Goal: Check status: Check status

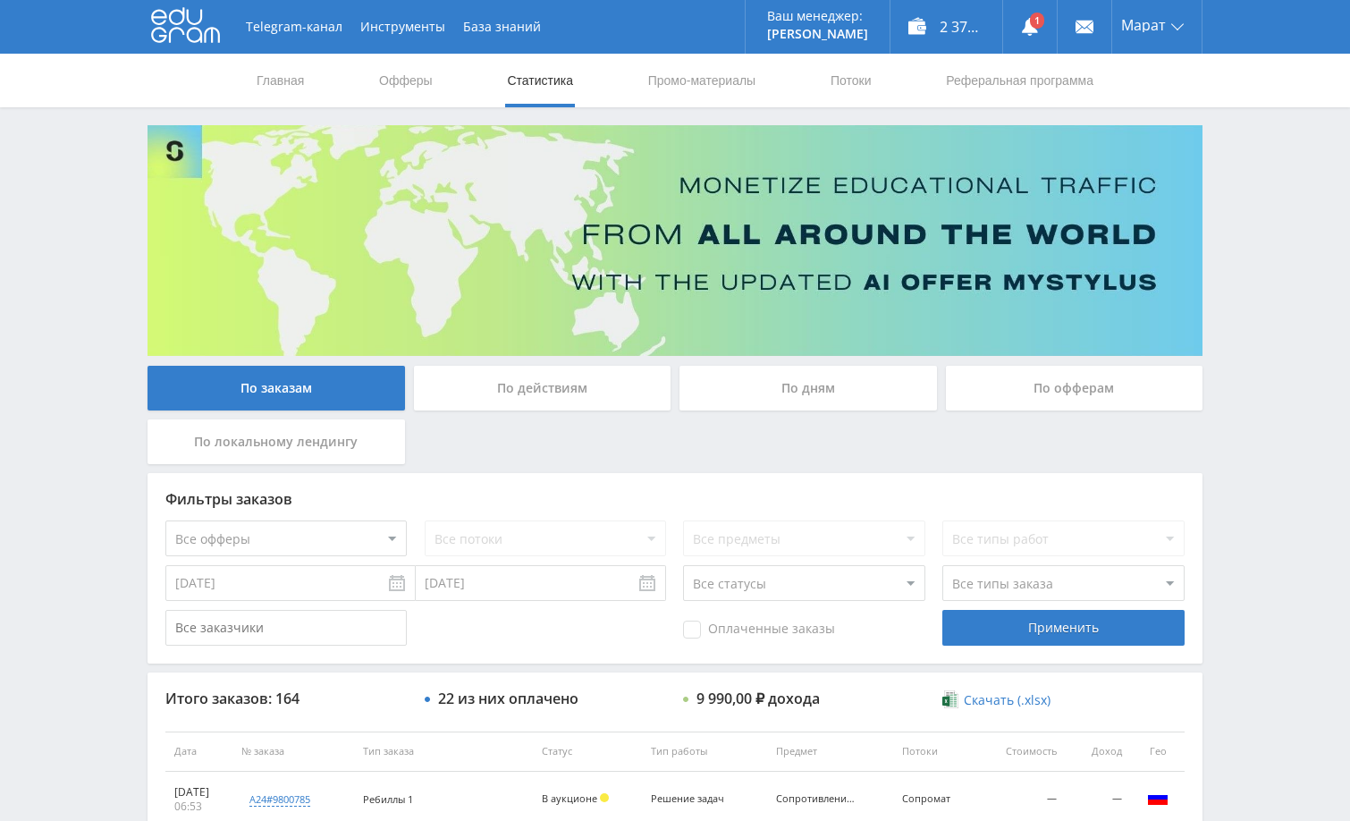
click at [1256, 150] on div "Telegram-канал Инструменты База знаний Ваш менеджер: [PERSON_NAME] Online @edug…" at bounding box center [675, 750] width 1350 height 1501
click at [1260, 326] on div "Telegram-канал Инструменты База знаний Ваш менеджер: [PERSON_NAME] Online @edug…" at bounding box center [675, 750] width 1350 height 1501
click at [1031, 32] on use at bounding box center [1030, 27] width 16 height 18
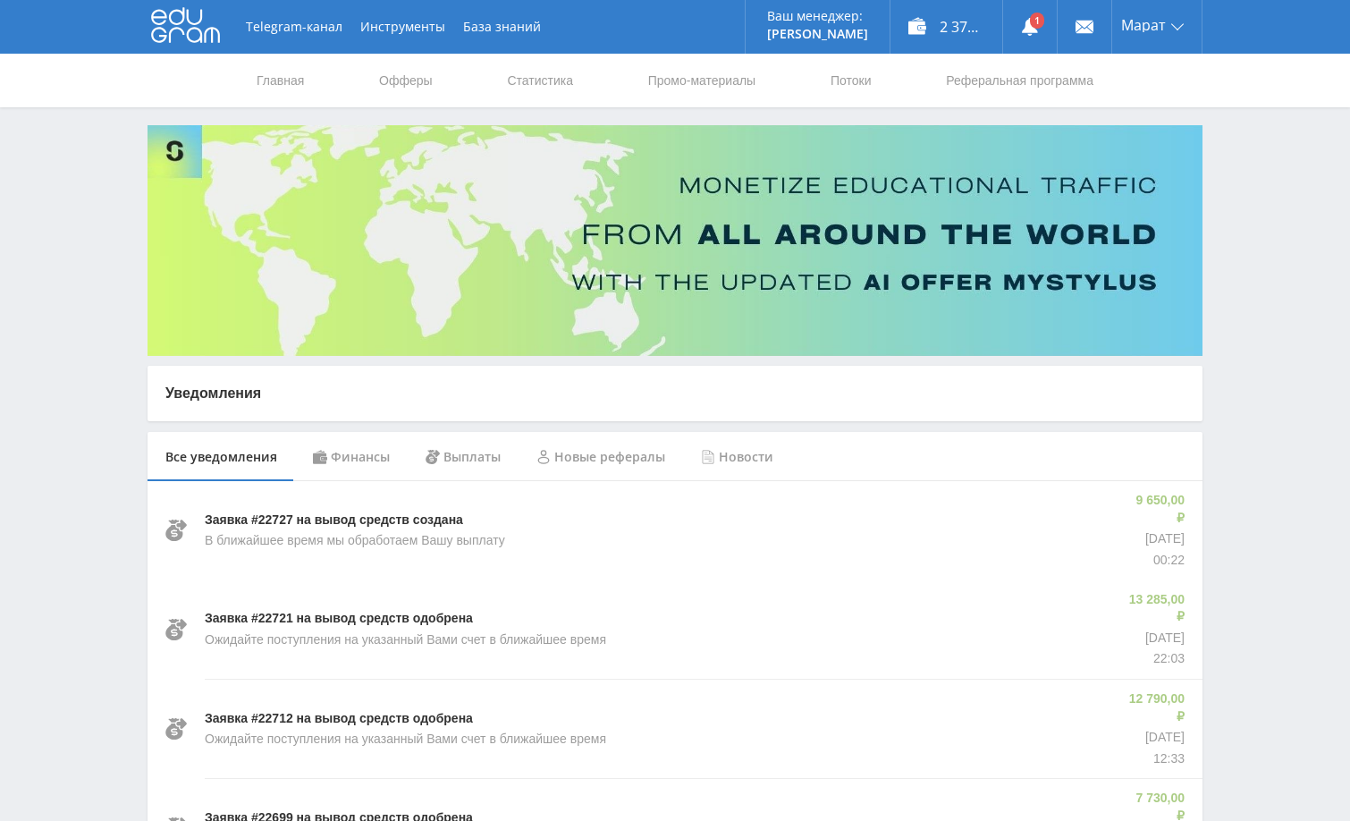
click at [365, 465] on div "Финансы" at bounding box center [351, 457] width 113 height 50
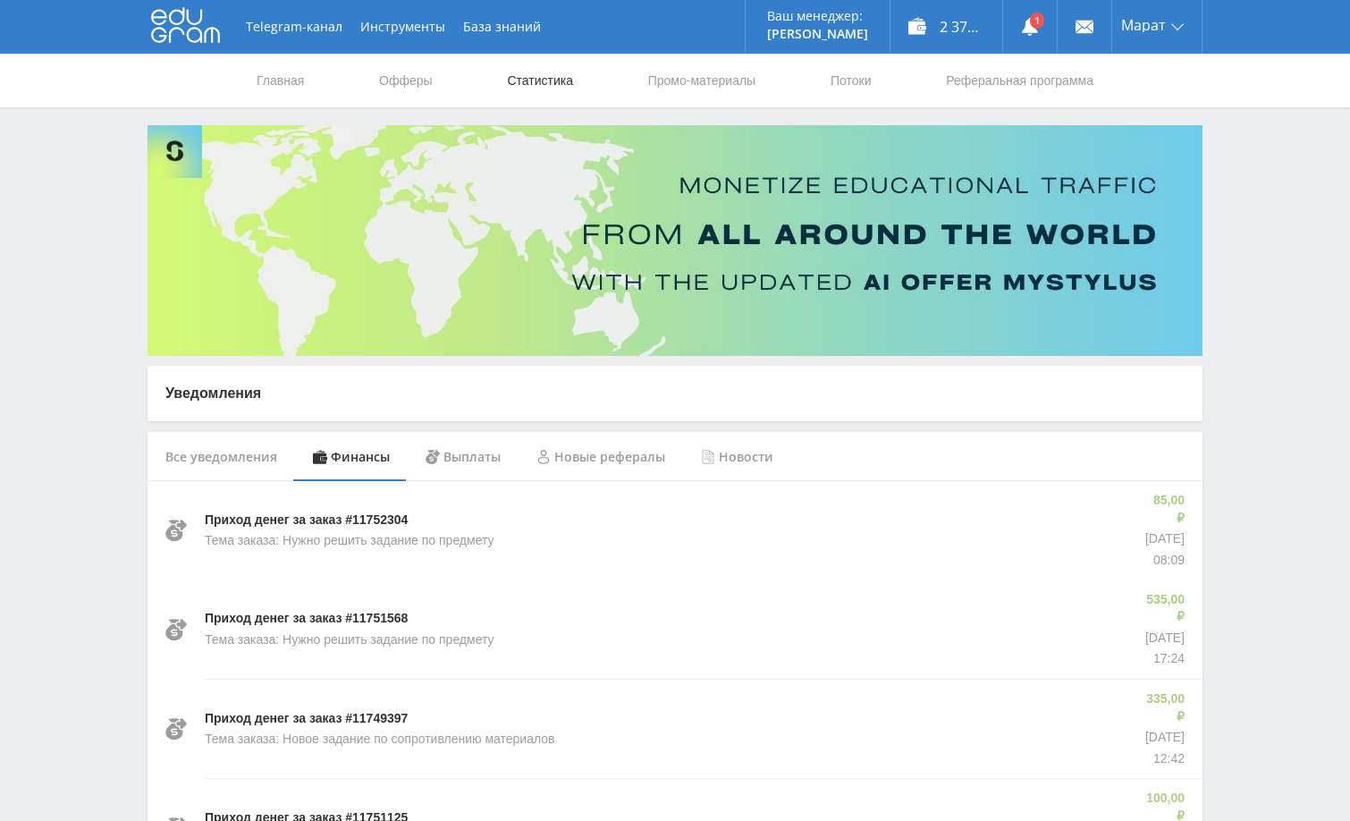
click at [547, 90] on link "Статистика" at bounding box center [540, 81] width 70 height 54
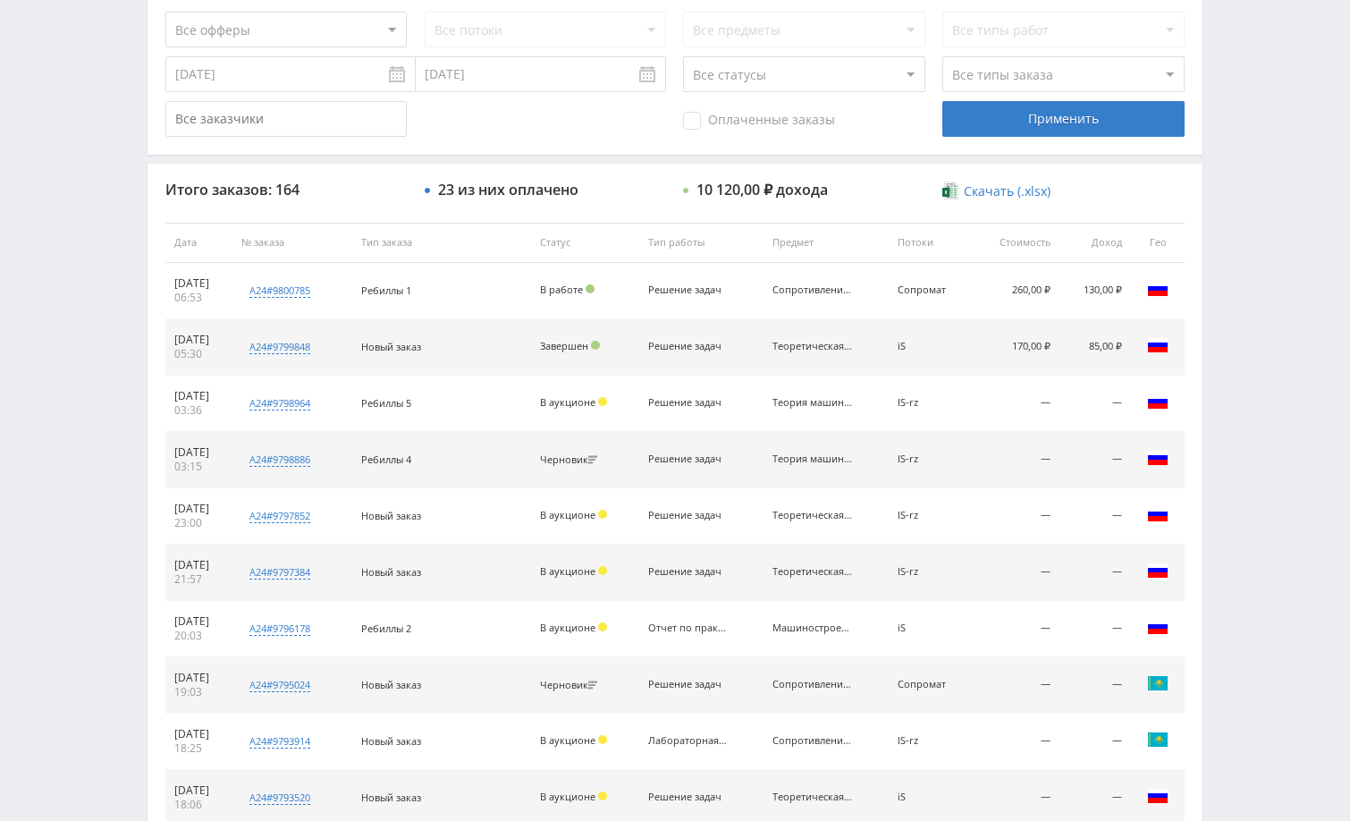
scroll to position [629, 0]
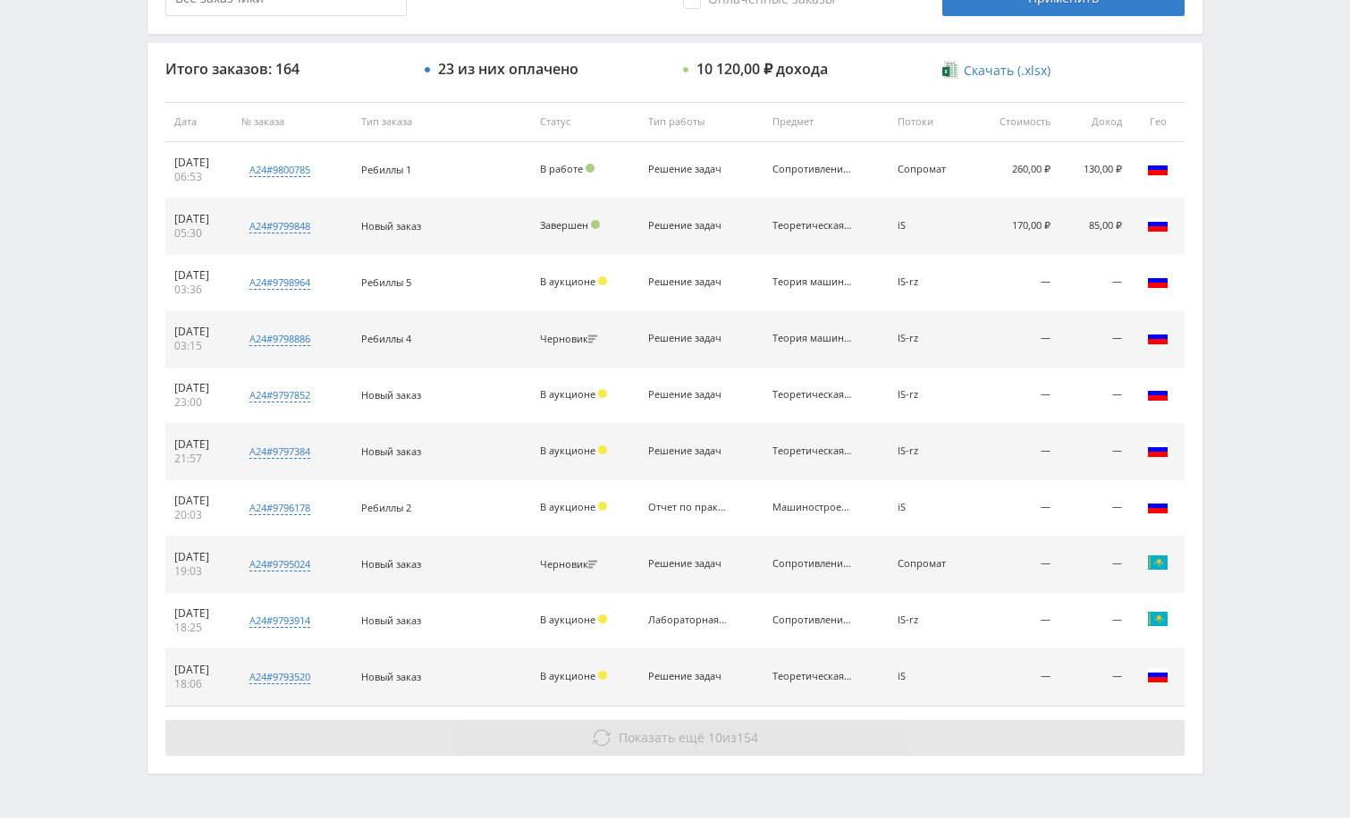
click at [1011, 736] on button "Показать ещё 10 из 154" at bounding box center [674, 738] width 1019 height 36
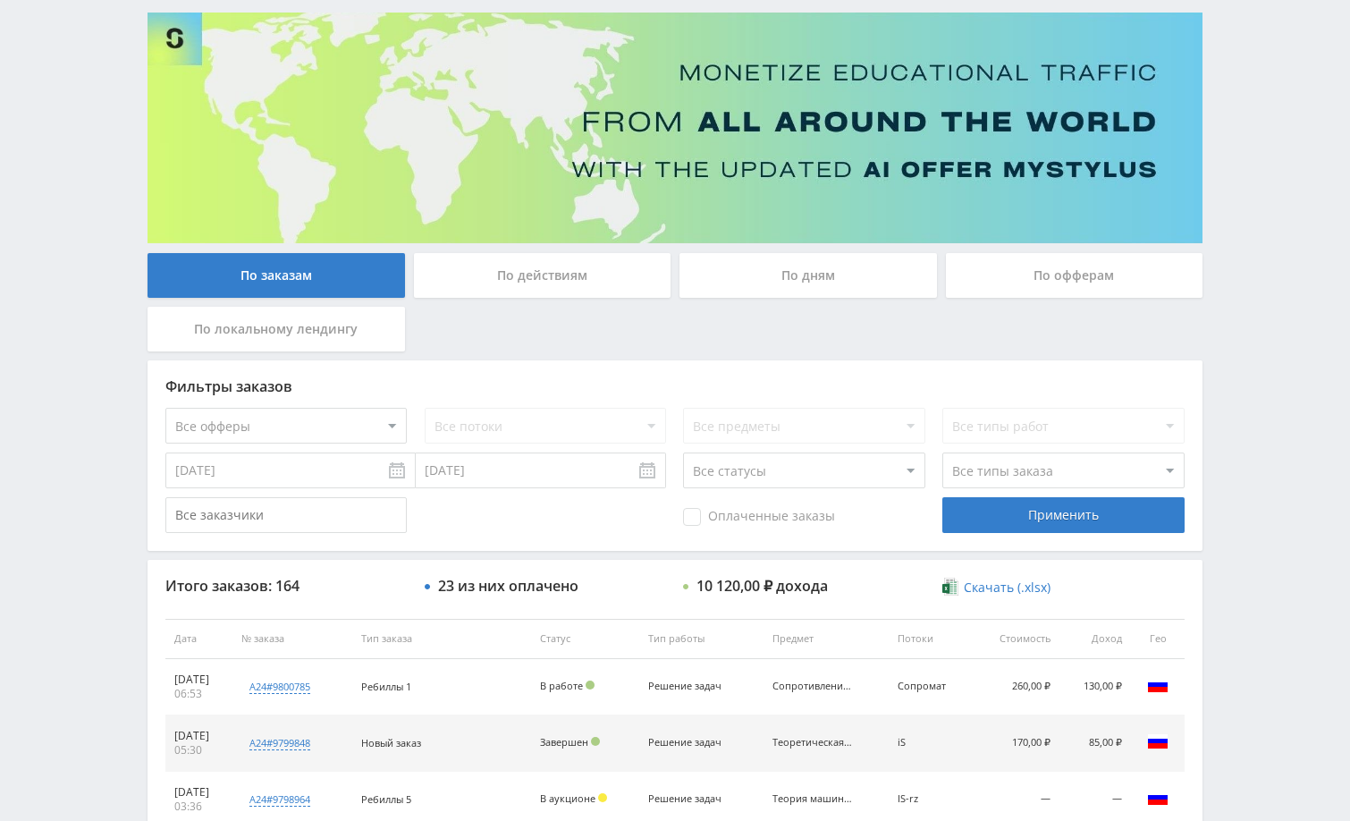
scroll to position [65, 0]
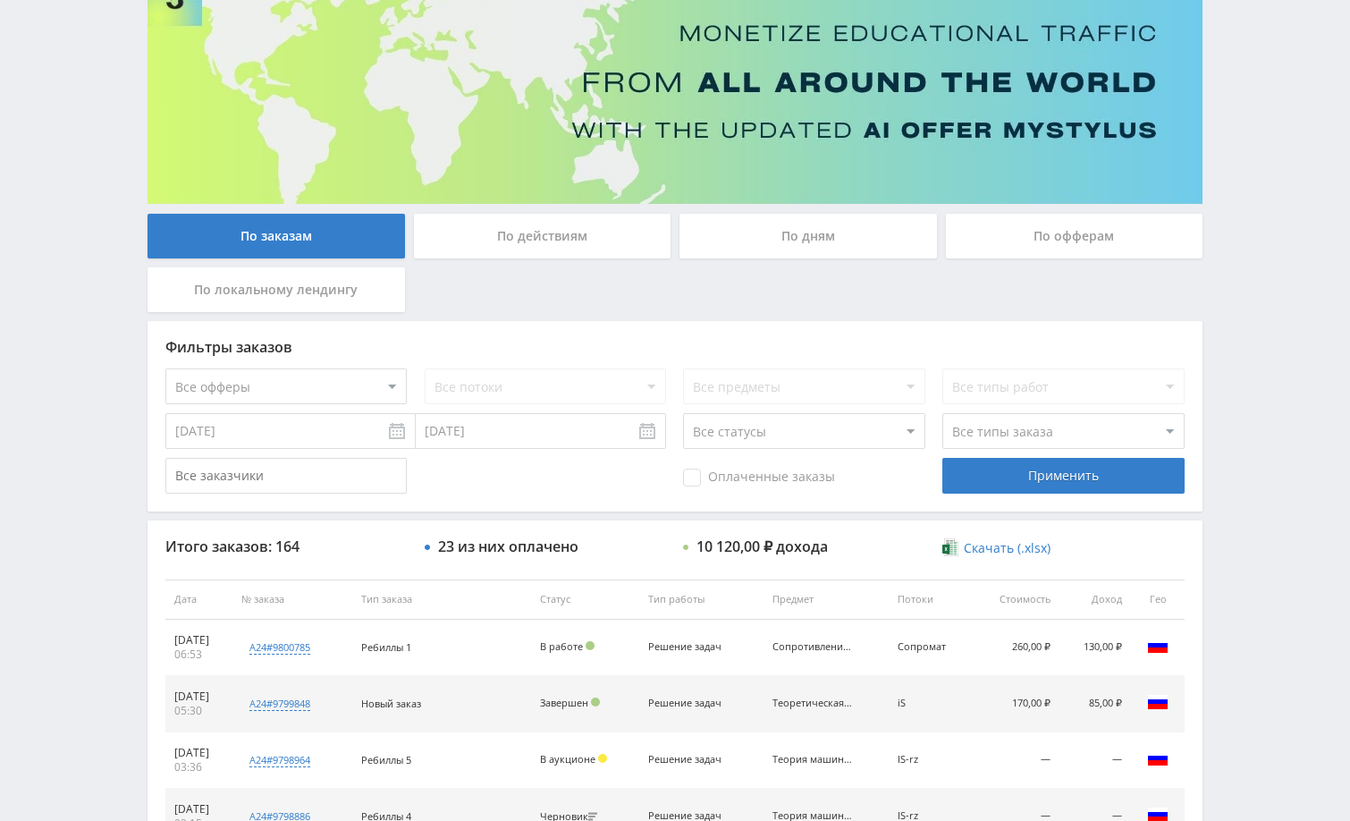
scroll to position [0, 0]
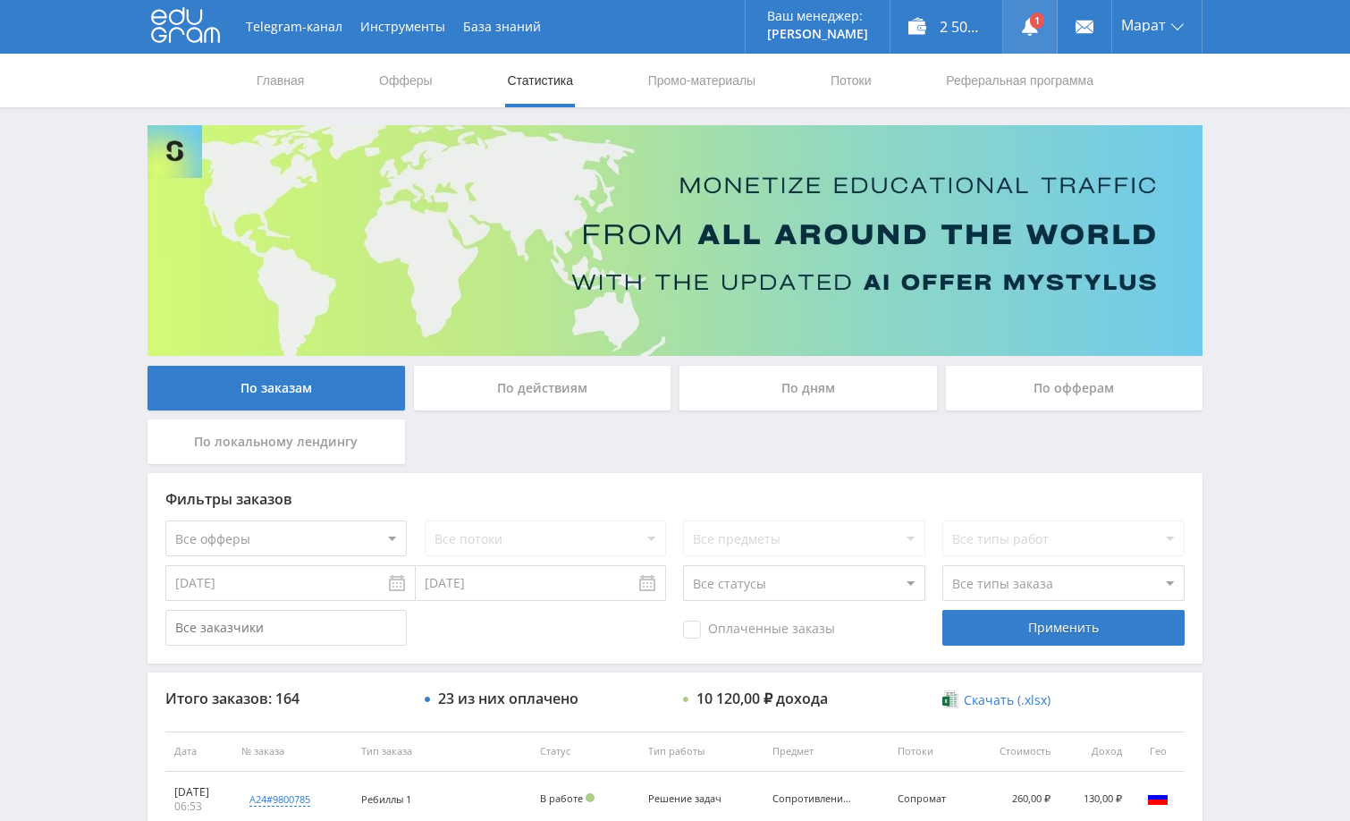
click at [1034, 27] on link at bounding box center [1030, 27] width 54 height 54
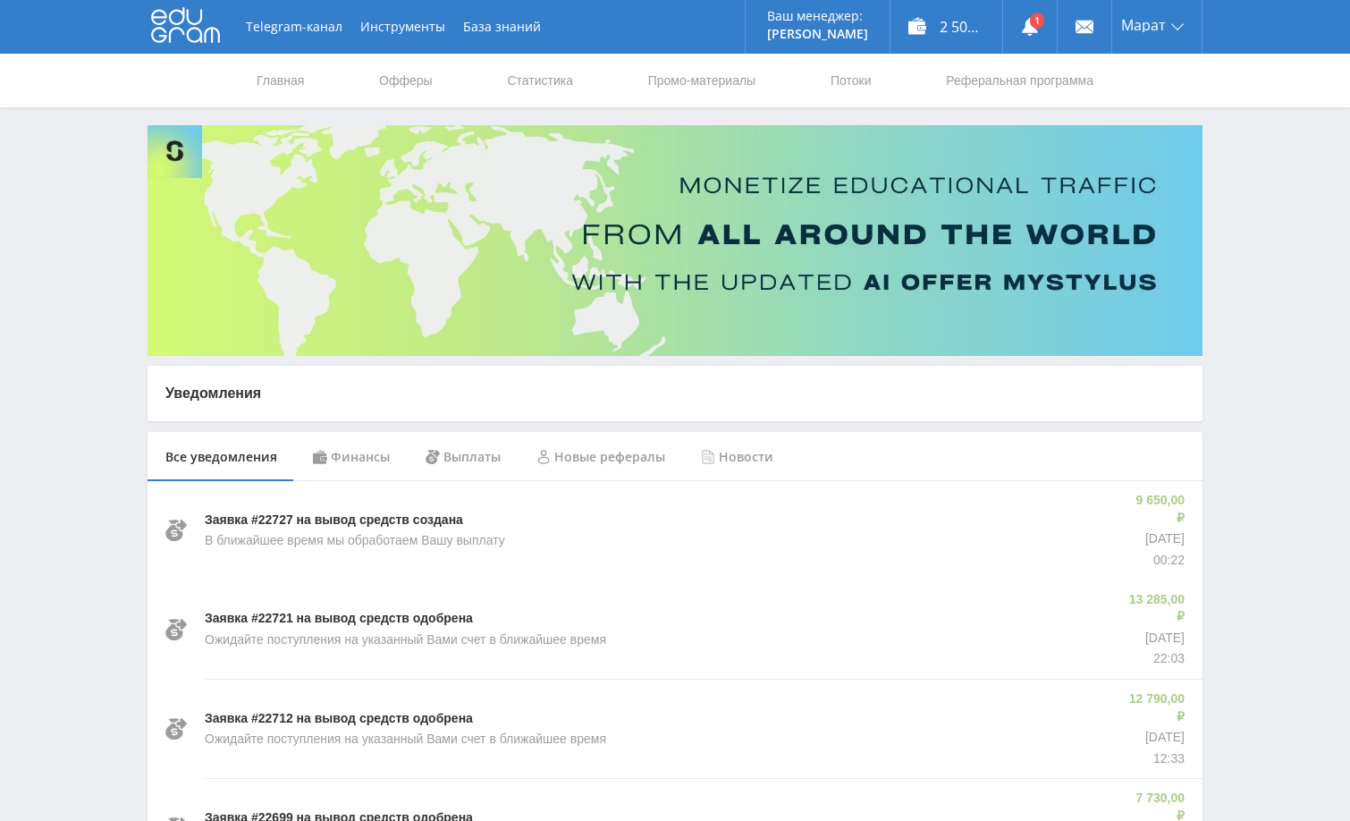
click at [360, 454] on div "Финансы" at bounding box center [351, 457] width 113 height 50
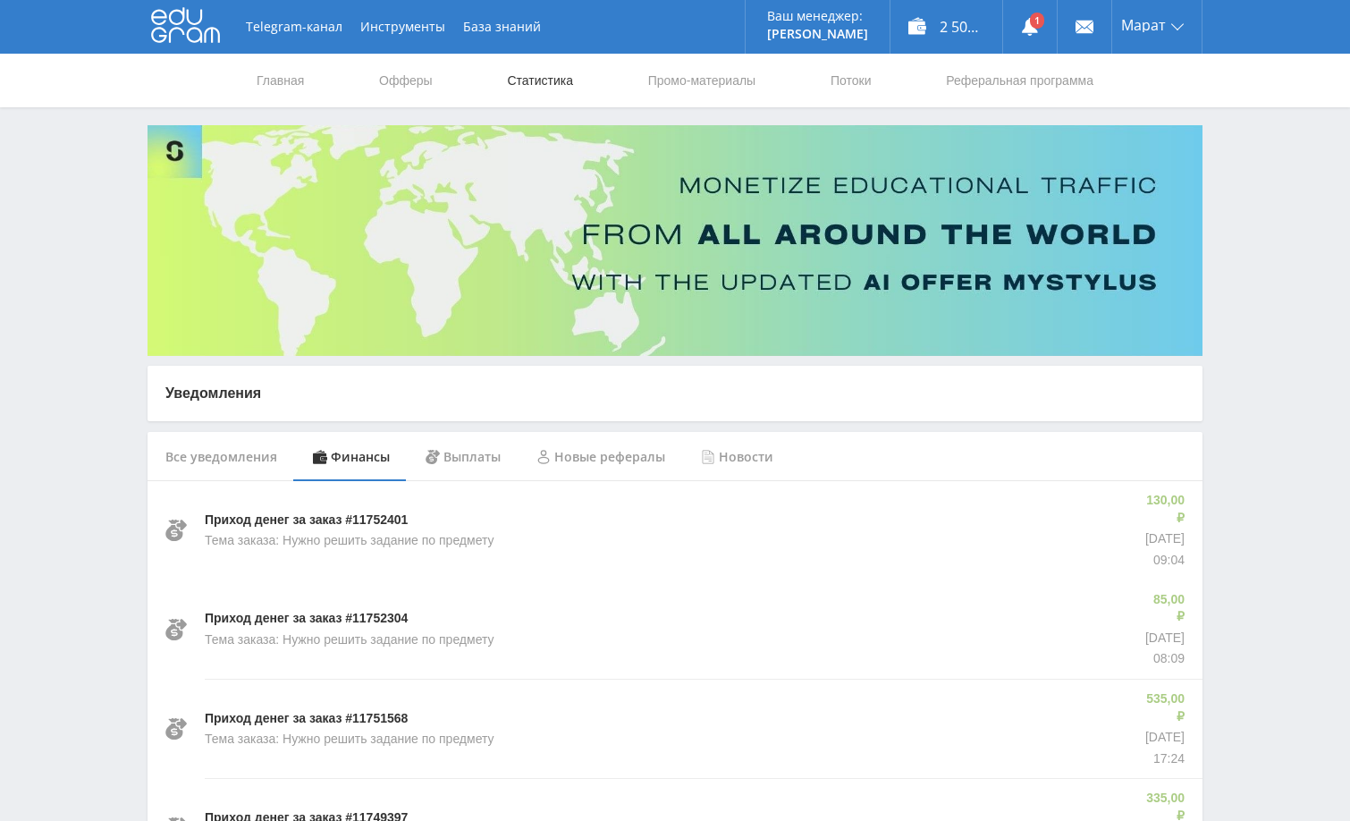
click at [543, 80] on link "Статистика" at bounding box center [540, 81] width 70 height 54
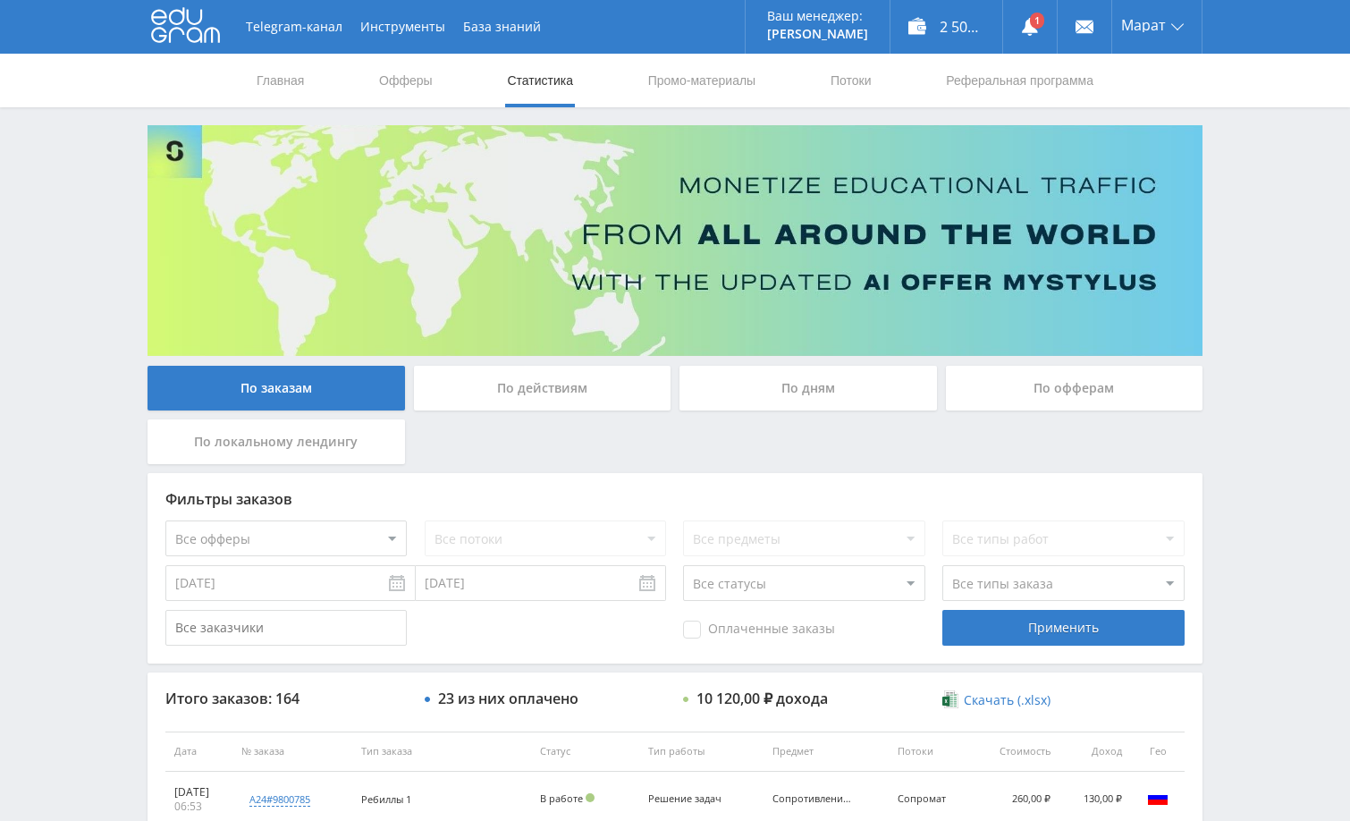
click at [1289, 286] on div "Telegram-канал Инструменты База знаний Ваш менеджер: Alex Alex Online @edugram_…" at bounding box center [675, 750] width 1350 height 1501
click at [1286, 400] on div "Telegram-канал Инструменты База знаний Ваш менеджер: [PERSON_NAME] Online @edug…" at bounding box center [675, 750] width 1350 height 1501
click at [1239, 282] on div "Telegram-канал Инструменты База знаний Ваш менеджер: [PERSON_NAME] Online @edug…" at bounding box center [675, 750] width 1350 height 1501
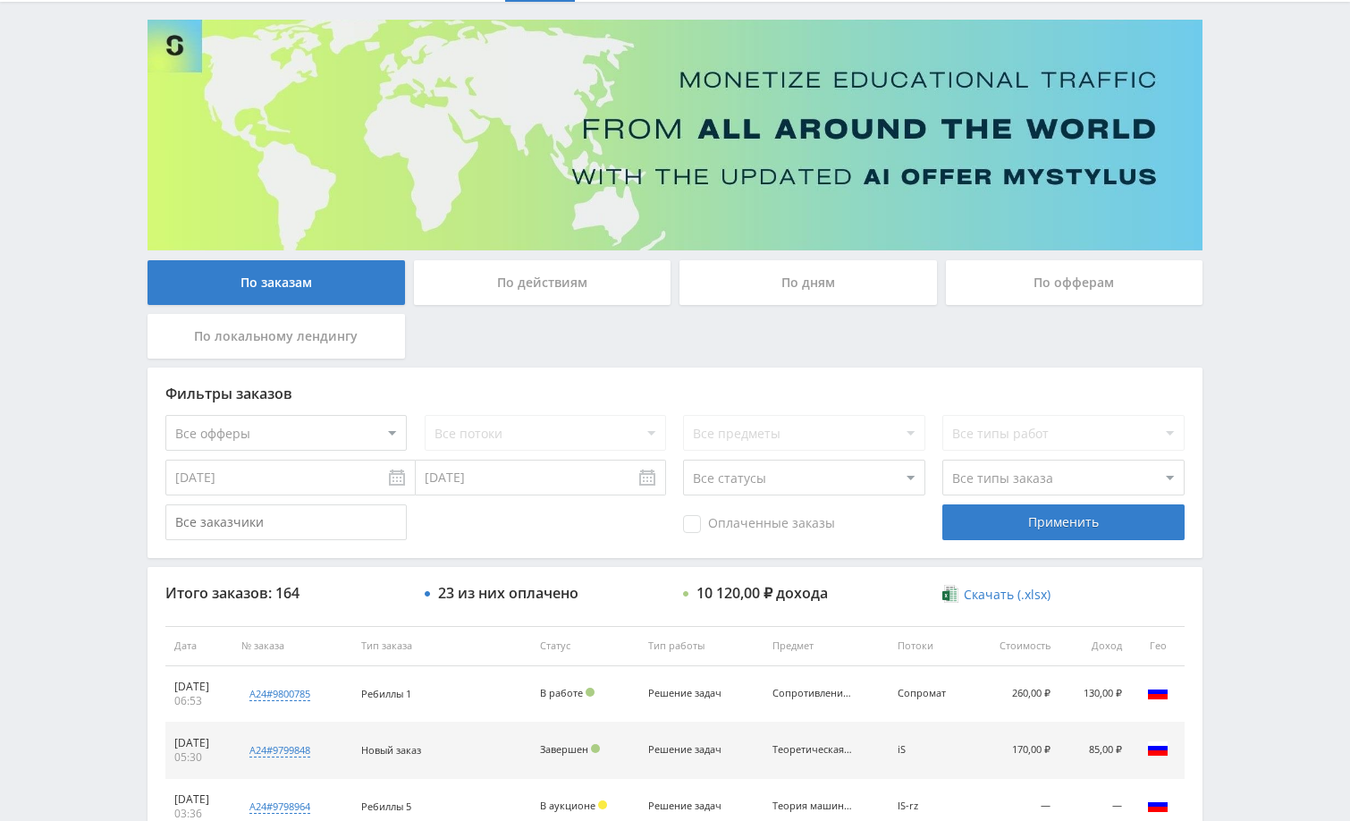
scroll to position [89, 0]
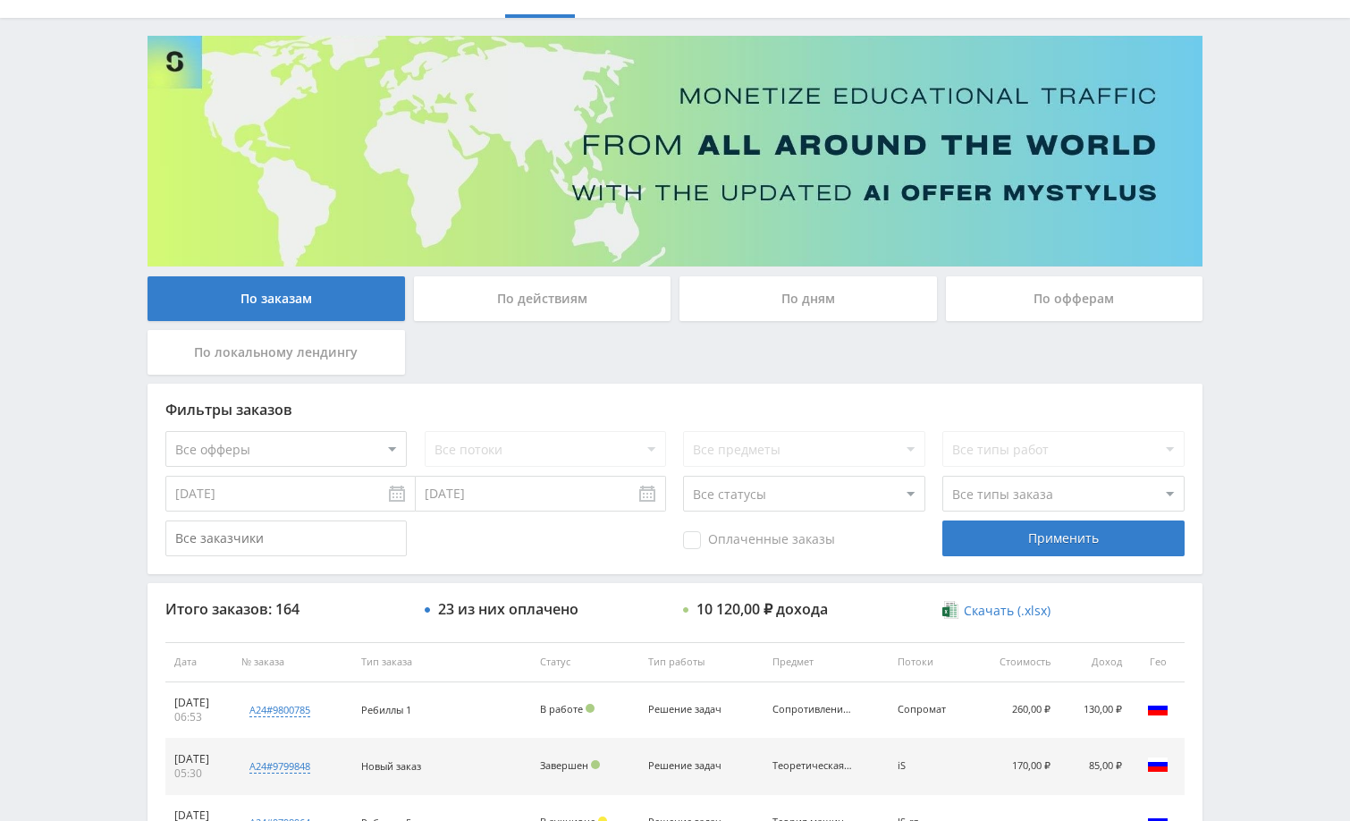
click at [1245, 243] on div "Telegram-канал Инструменты База знаний Ваш менеджер: [PERSON_NAME] Online @edug…" at bounding box center [675, 661] width 1350 height 1501
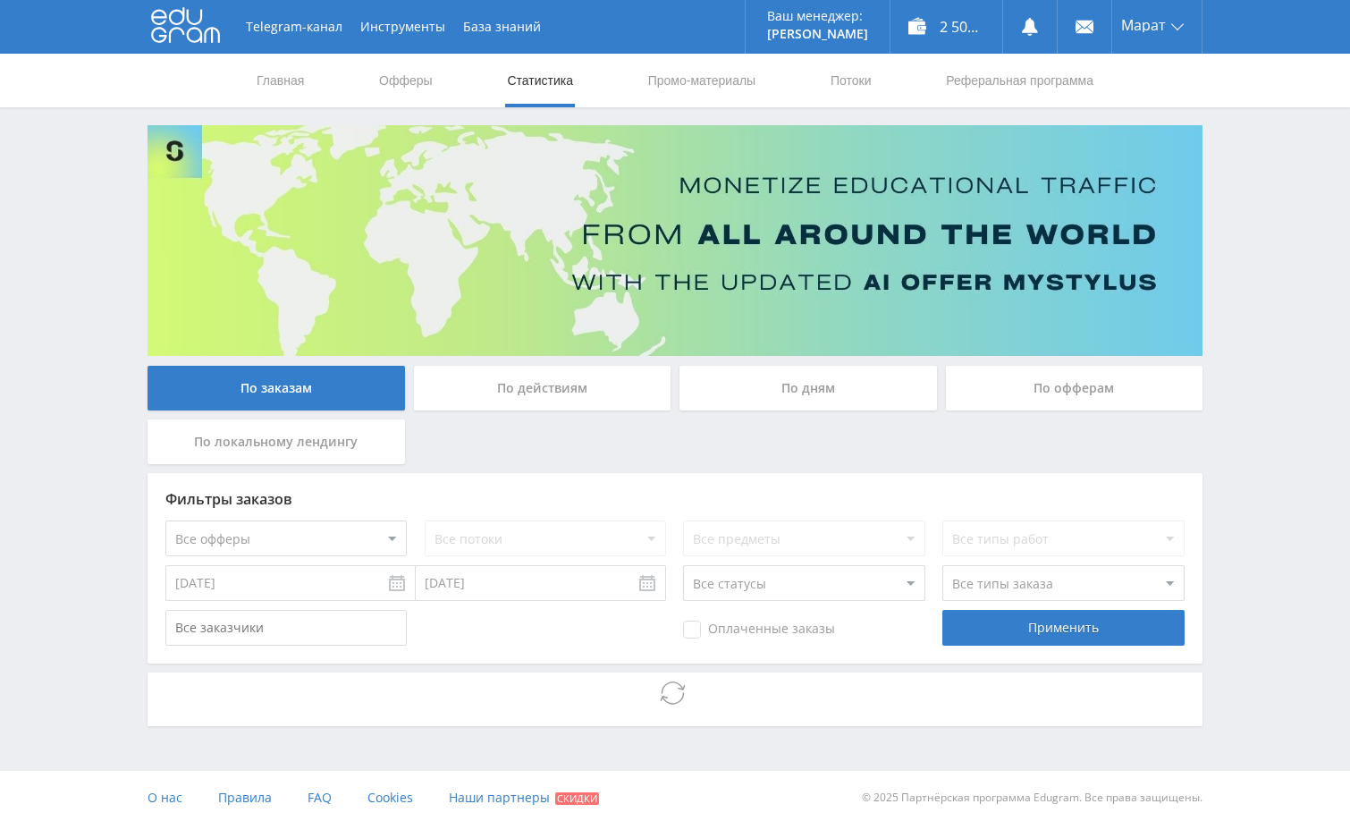
click at [1262, 341] on div "Telegram-канал Инструменты База знаний Ваш менеджер: [PERSON_NAME] Online @edug…" at bounding box center [675, 412] width 1350 height 824
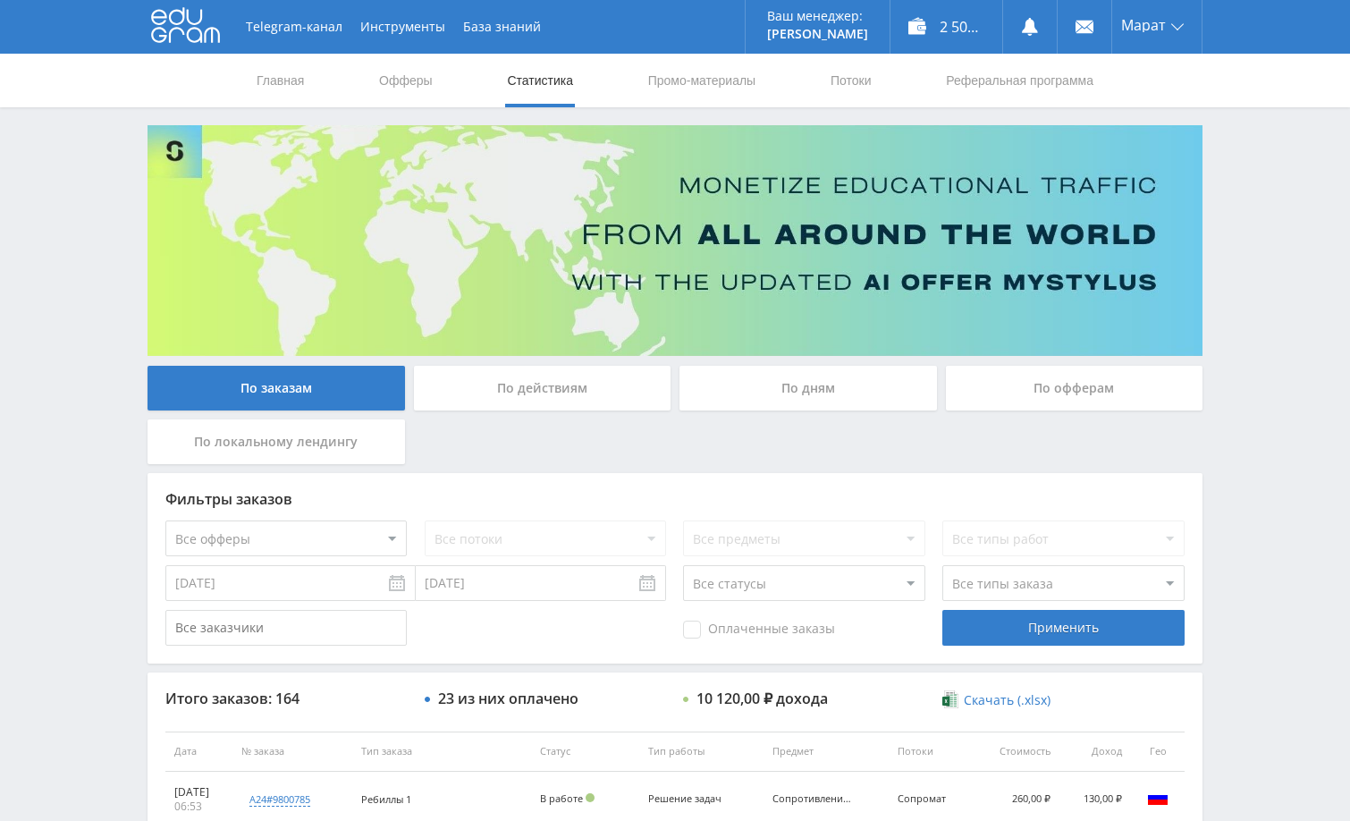
click at [1277, 323] on div "Telegram-канал Инструменты База знаний Ваш менеджер: [PERSON_NAME] Online @edug…" at bounding box center [675, 750] width 1350 height 1501
click at [1267, 318] on div "Telegram-канал Инструменты База знаний Ваш менеджер: [PERSON_NAME] Online @edug…" at bounding box center [675, 750] width 1350 height 1501
click at [1263, 317] on div "Telegram-канал Инструменты База знаний Ваш менеджер: [PERSON_NAME] Online @edug…" at bounding box center [675, 750] width 1350 height 1501
click at [1263, 316] on div "Telegram-канал Инструменты База знаний Ваш менеджер: [PERSON_NAME] Online @edug…" at bounding box center [675, 750] width 1350 height 1501
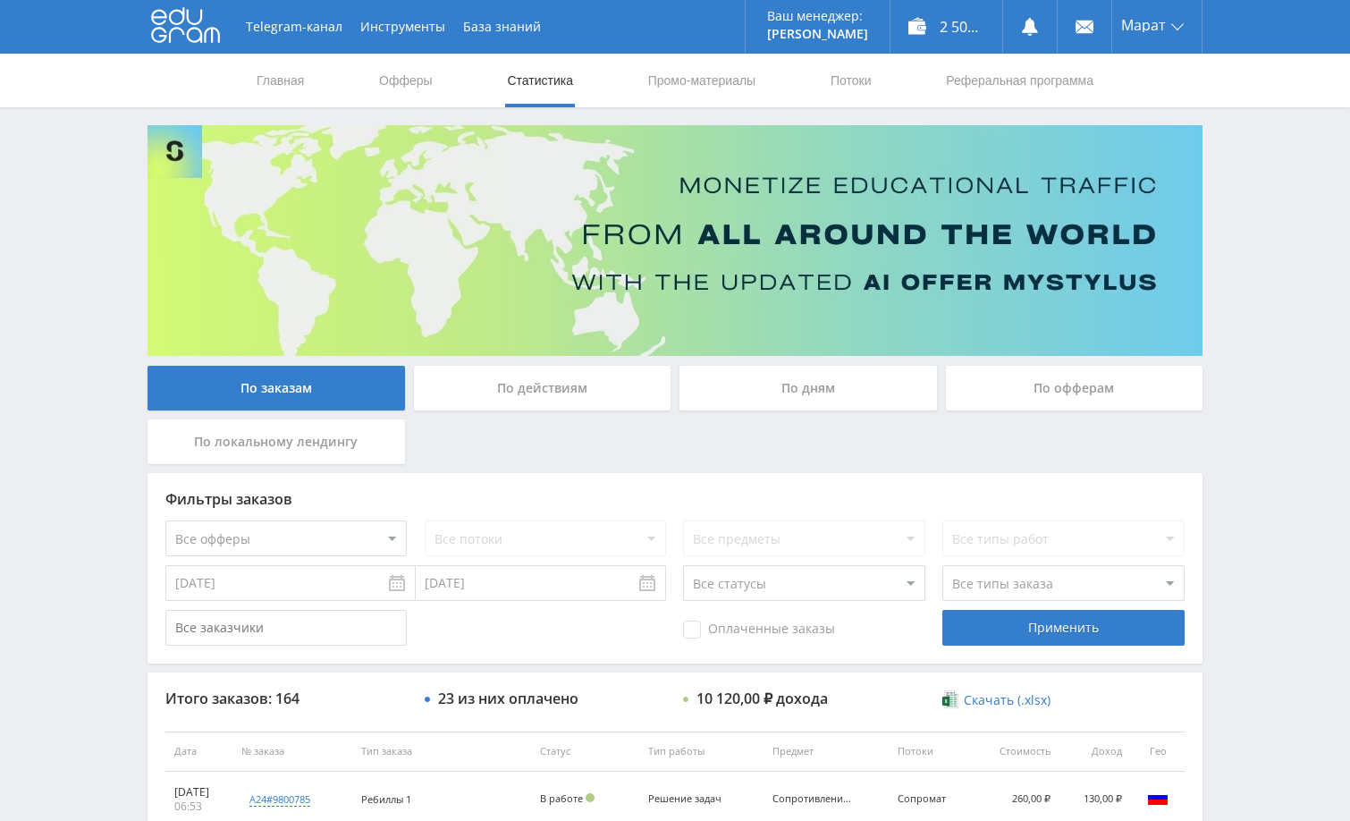
click at [1263, 316] on div "Telegram-канал Инструменты База знаний Ваш менеджер: [PERSON_NAME] Online @edug…" at bounding box center [675, 750] width 1350 height 1501
click at [1255, 307] on div "Telegram-канал Инструменты База знаний Ваш менеджер: [PERSON_NAME] Online @edug…" at bounding box center [675, 750] width 1350 height 1501
click at [1297, 347] on div "Telegram-канал Инструменты База знаний Ваш менеджер: [PERSON_NAME] Online @edug…" at bounding box center [675, 750] width 1350 height 1501
click at [1257, 354] on div "Telegram-канал Инструменты База знаний Ваш менеджер: [PERSON_NAME] Online @edug…" at bounding box center [675, 750] width 1350 height 1501
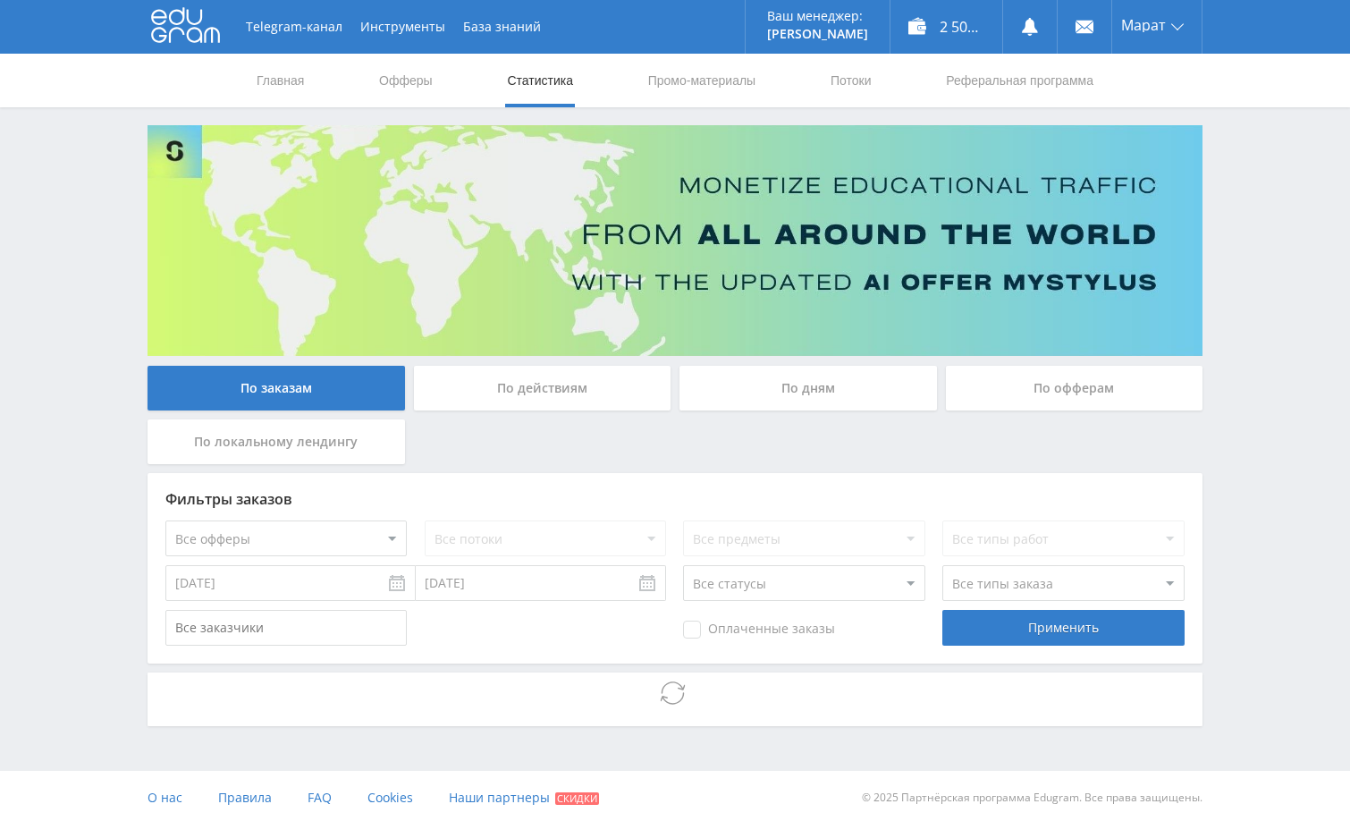
click at [1250, 465] on div "Telegram-канал Инструменты База знаний Ваш менеджер: [PERSON_NAME] Online @edug…" at bounding box center [675, 412] width 1350 height 824
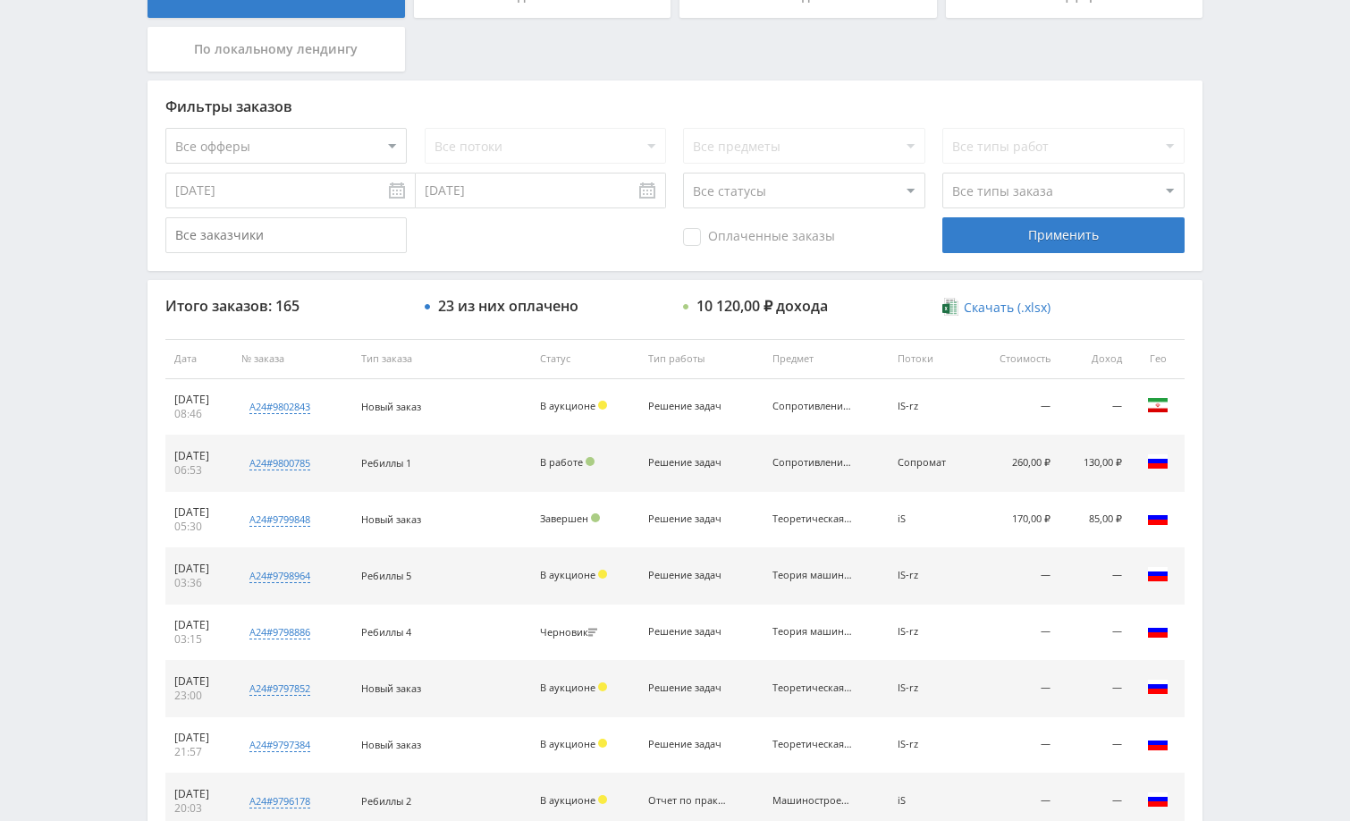
scroll to position [447, 0]
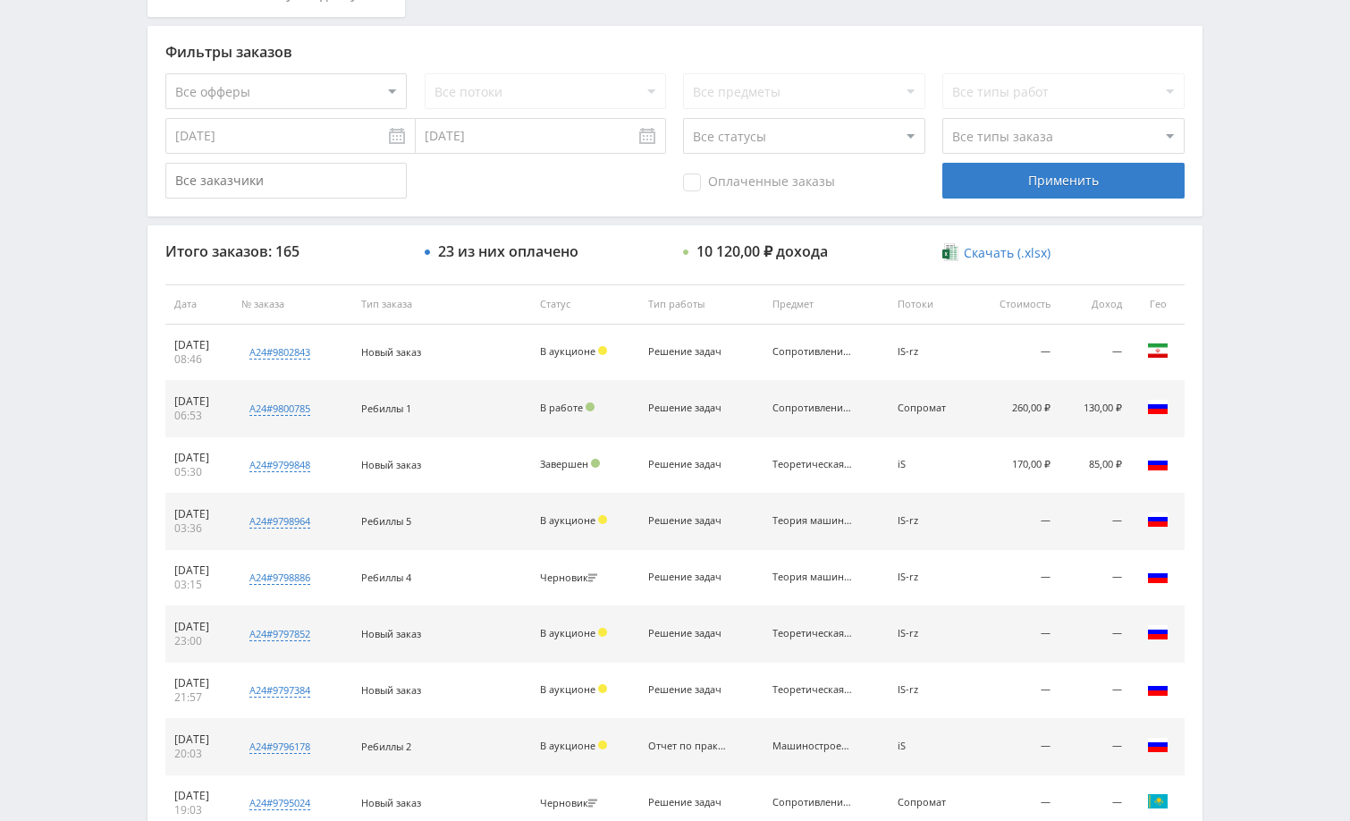
click at [309, 177] on input "text" at bounding box center [285, 181] width 241 height 36
paste input "user7368755"
type input "user7368755"
click at [1048, 186] on div "Применить" at bounding box center [1062, 181] width 241 height 36
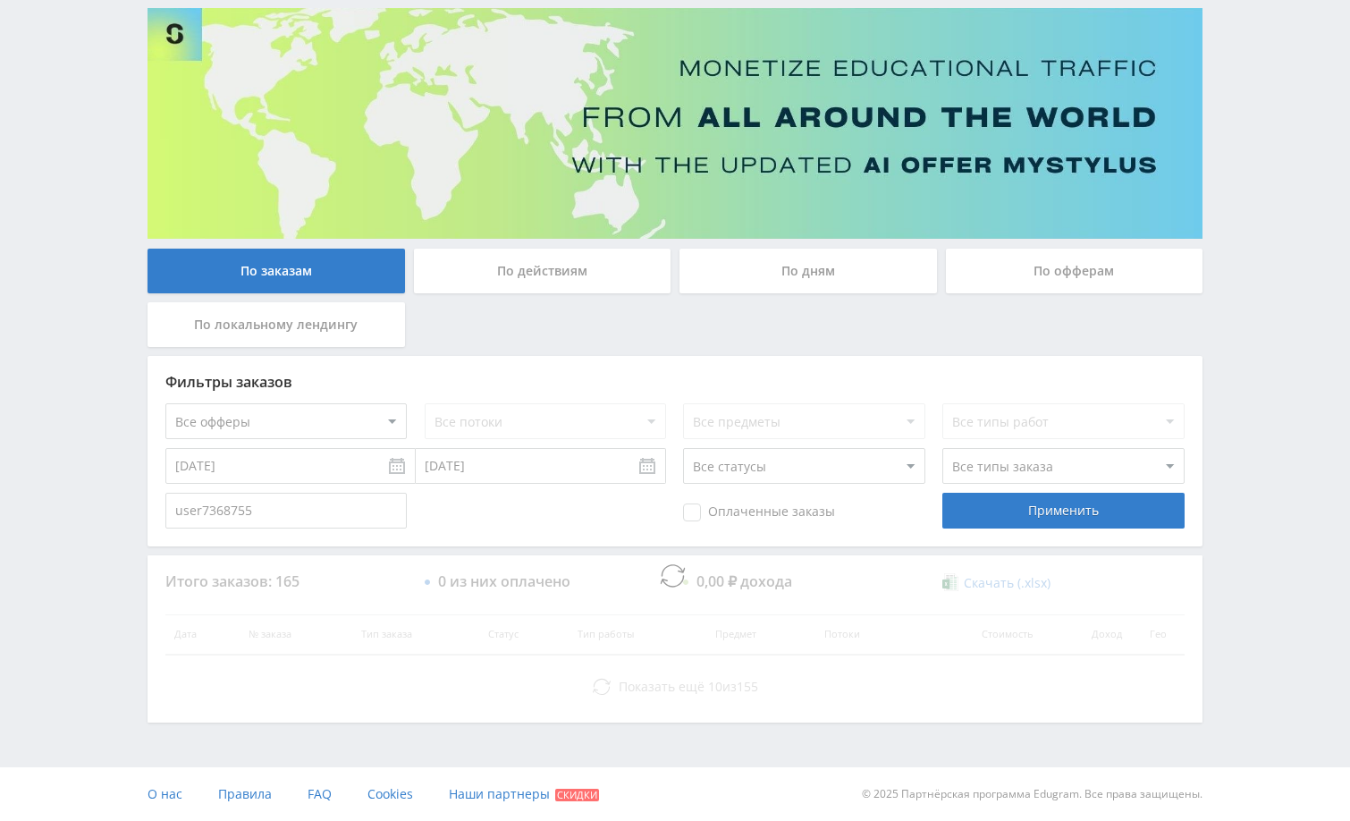
scroll to position [0, 0]
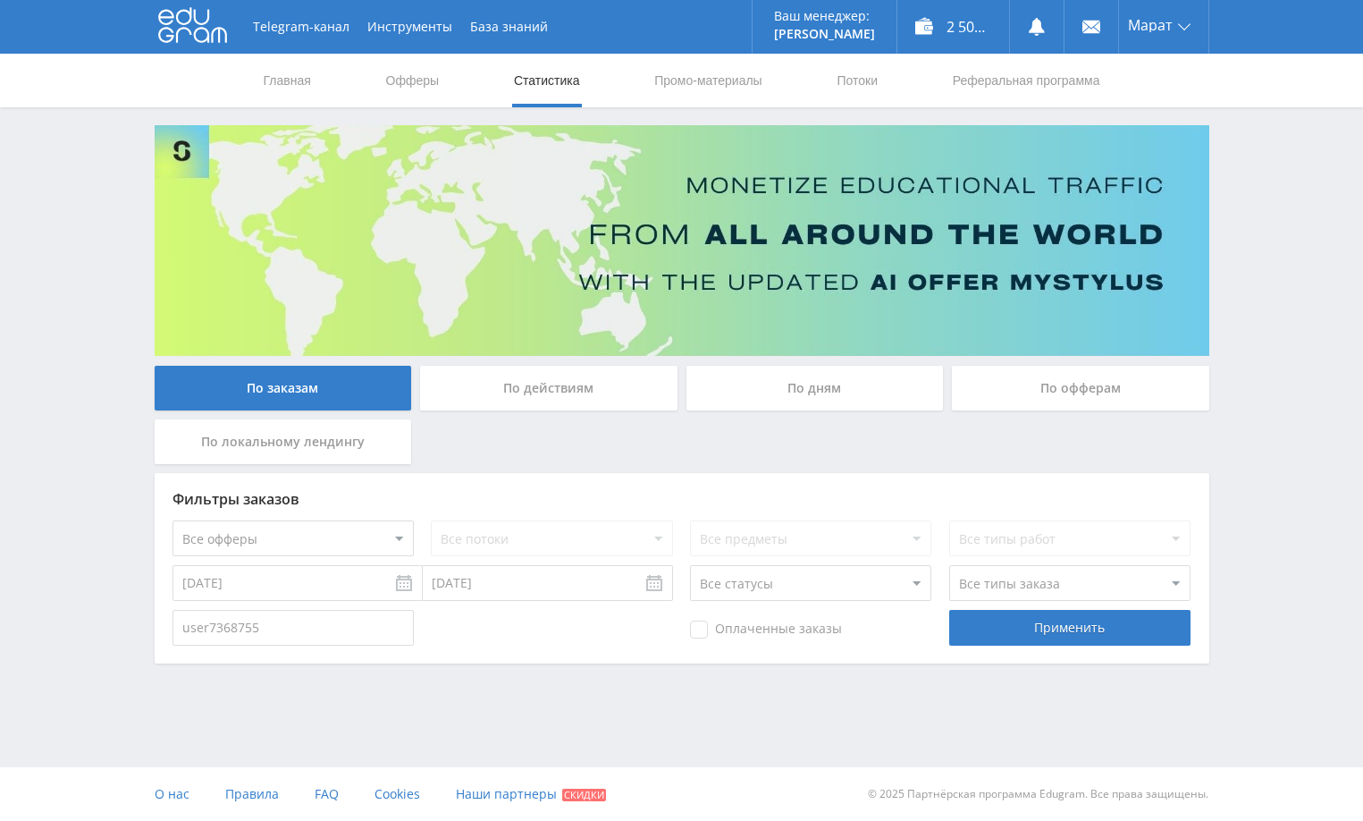
click at [290, 631] on input "user7368755" at bounding box center [293, 628] width 241 height 36
click at [521, 82] on link "Статистика" at bounding box center [547, 81] width 70 height 54
drag, startPoint x: 333, startPoint y: 633, endPoint x: 101, endPoint y: 618, distance: 232.9
click at [102, 618] on div "Telegram-канал Инструменты База знаний Ваш менеджер: [PERSON_NAME] Online @edug…" at bounding box center [681, 381] width 1363 height 762
click at [1030, 630] on div "Применить" at bounding box center [1069, 628] width 241 height 36
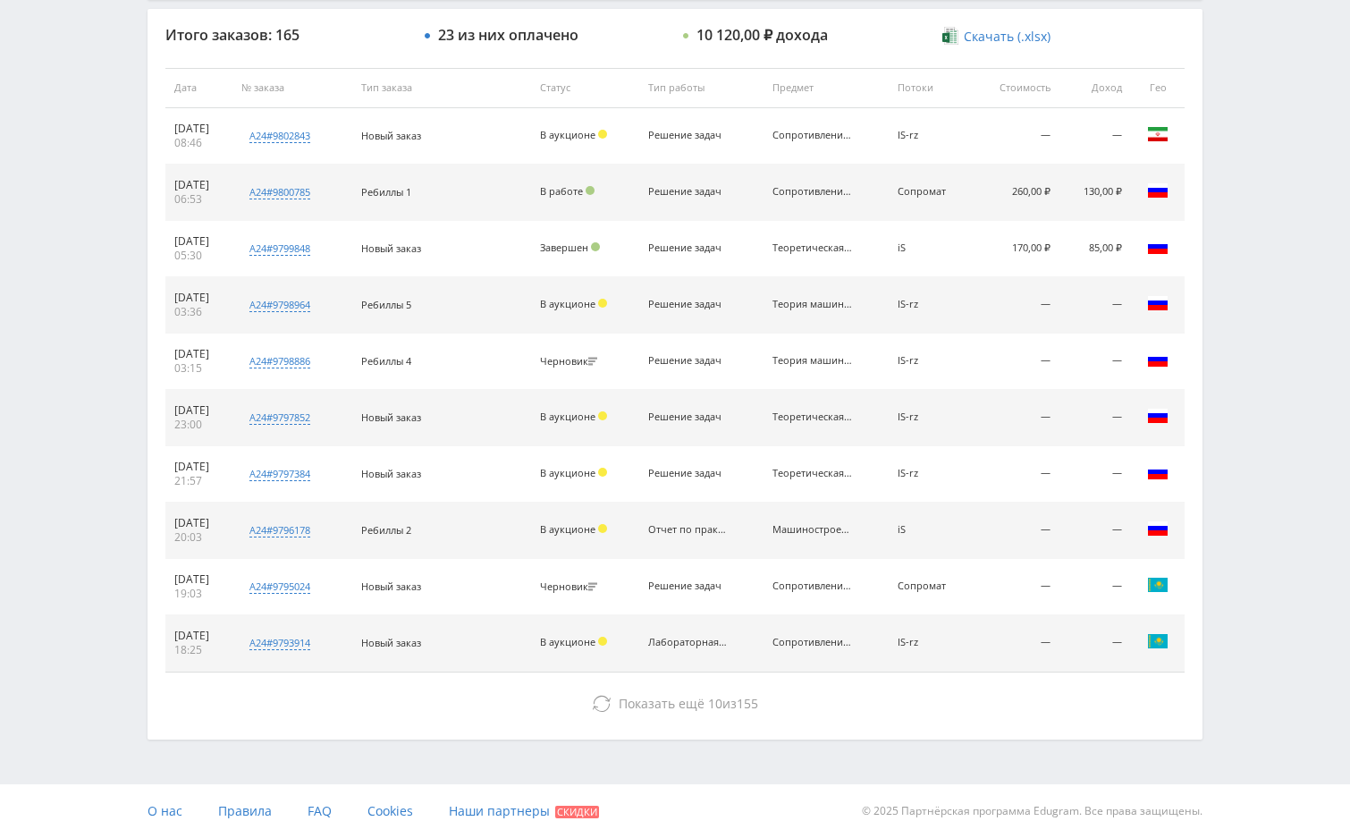
scroll to position [680, 0]
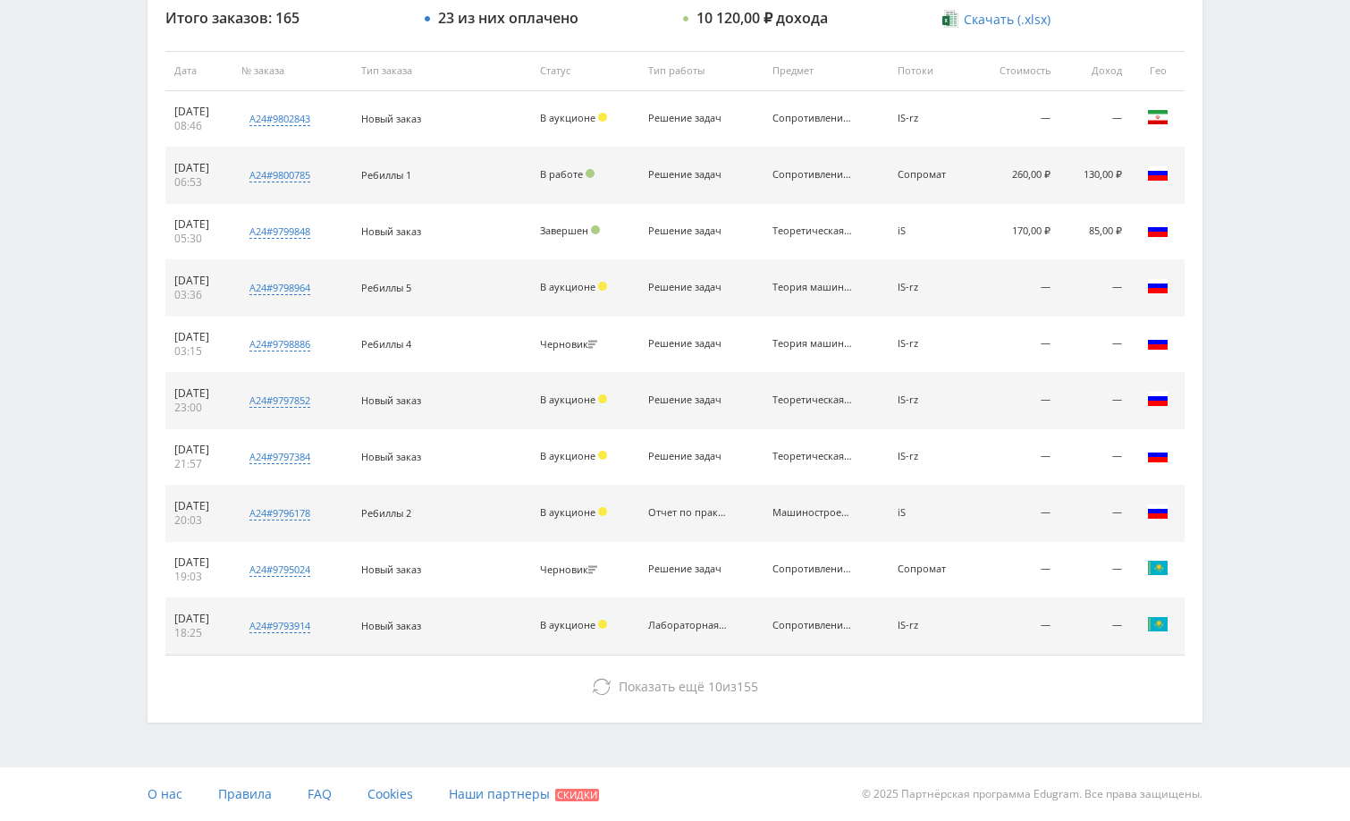
click at [1232, 311] on div "Telegram-канал Инструменты База знаний Ваш менеджер: [PERSON_NAME] Online @edug…" at bounding box center [675, 70] width 1350 height 1501
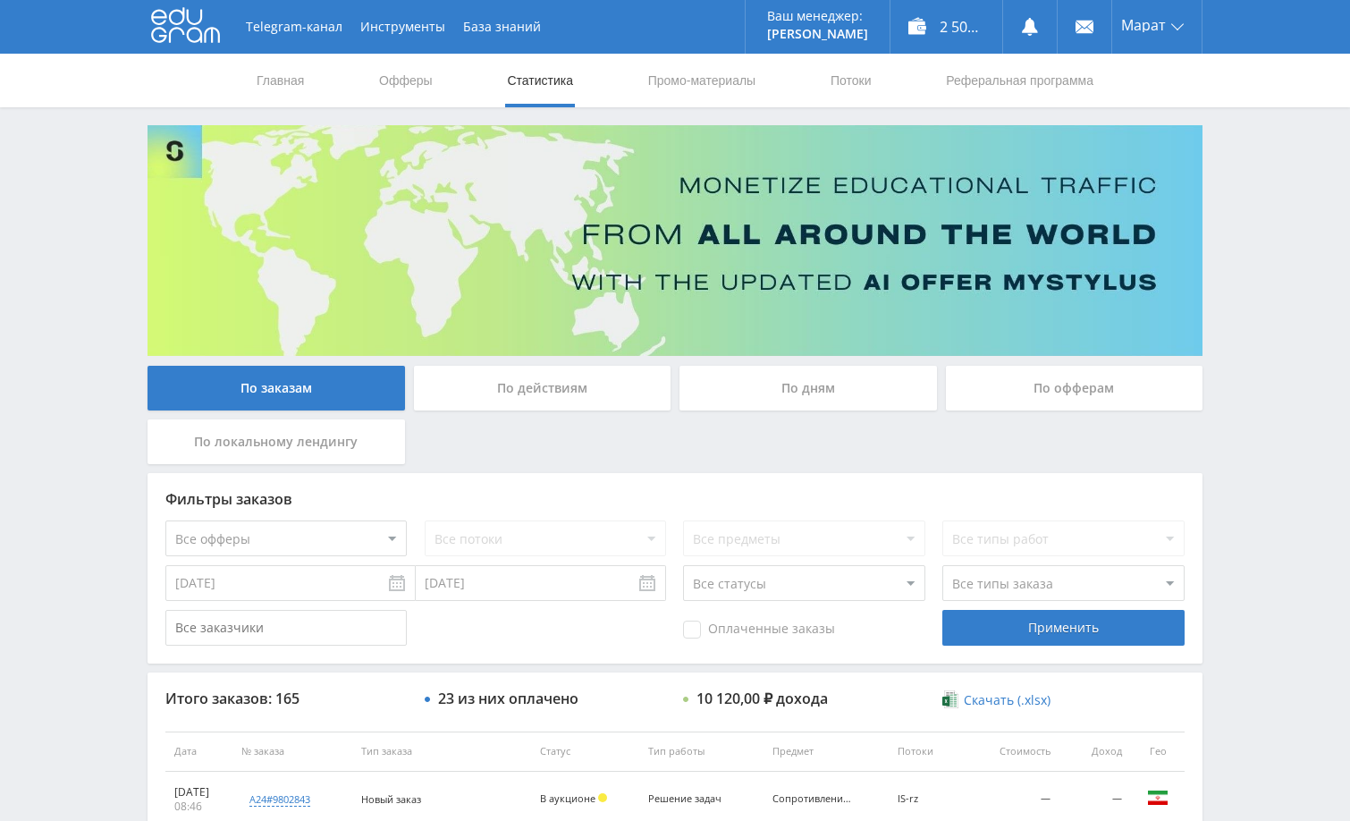
click at [1250, 429] on div "Telegram-канал Инструменты База знаний Ваш менеджер: [PERSON_NAME] Online @edug…" at bounding box center [675, 750] width 1350 height 1501
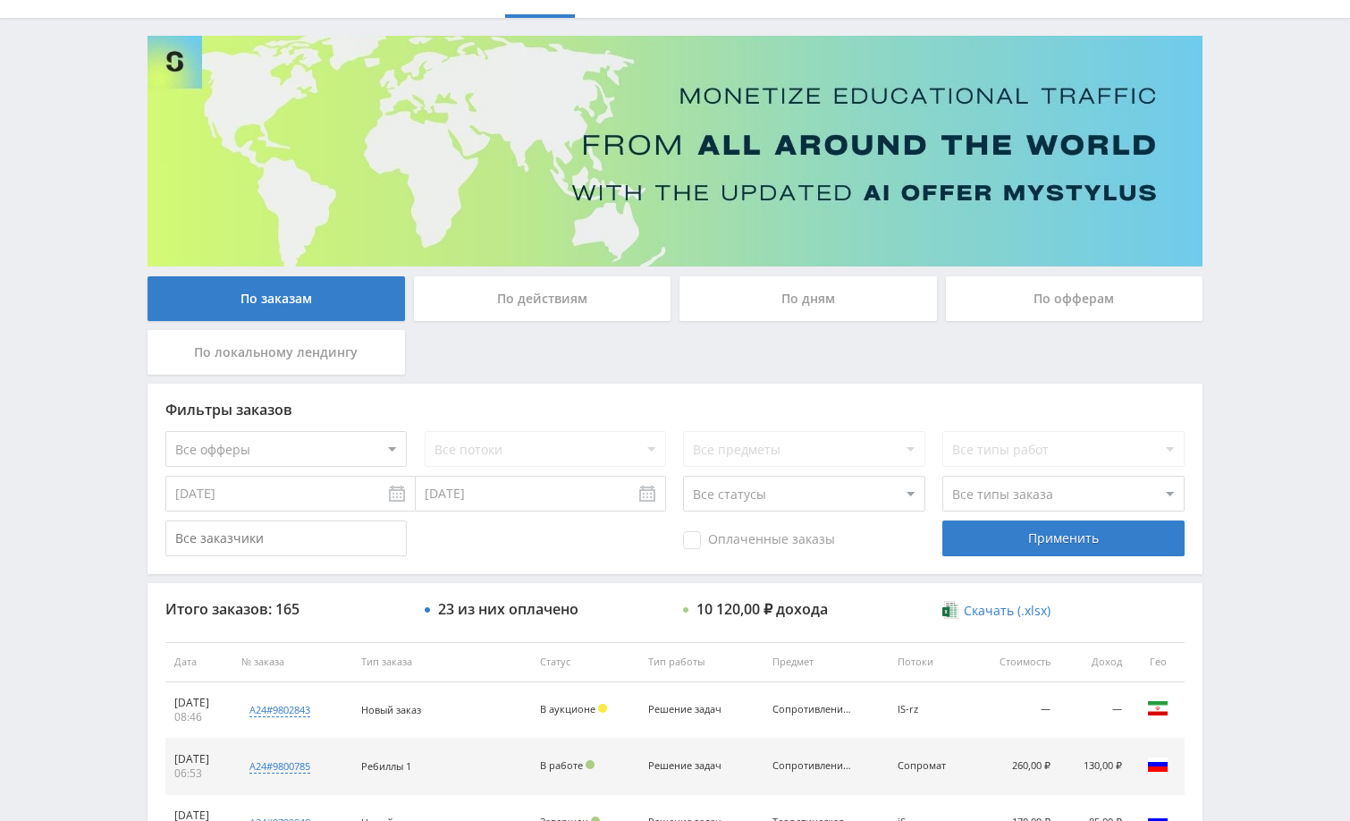
click at [1293, 384] on div "Telegram-канал Инструменты База знаний Ваш менеджер: [PERSON_NAME] Online @edug…" at bounding box center [675, 661] width 1350 height 1501
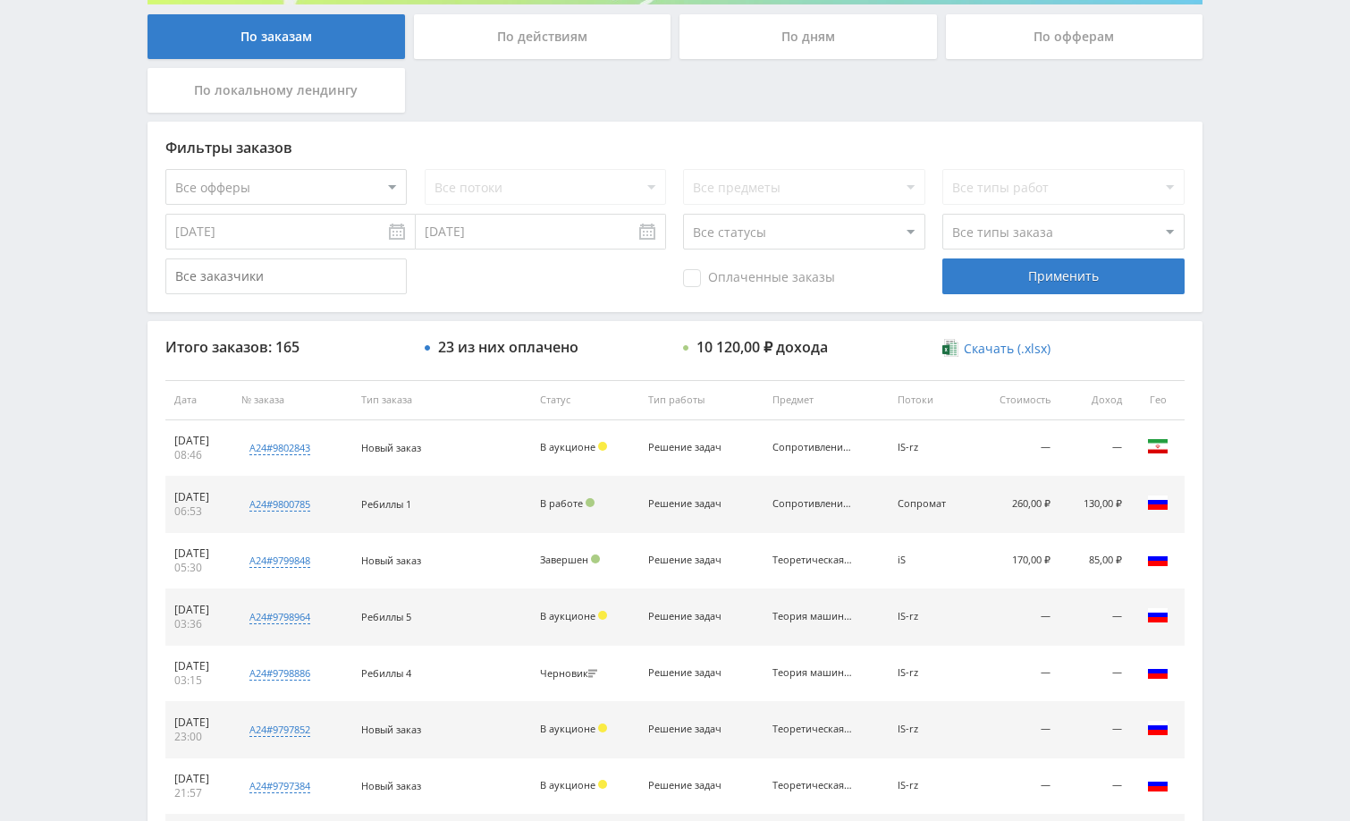
scroll to position [358, 0]
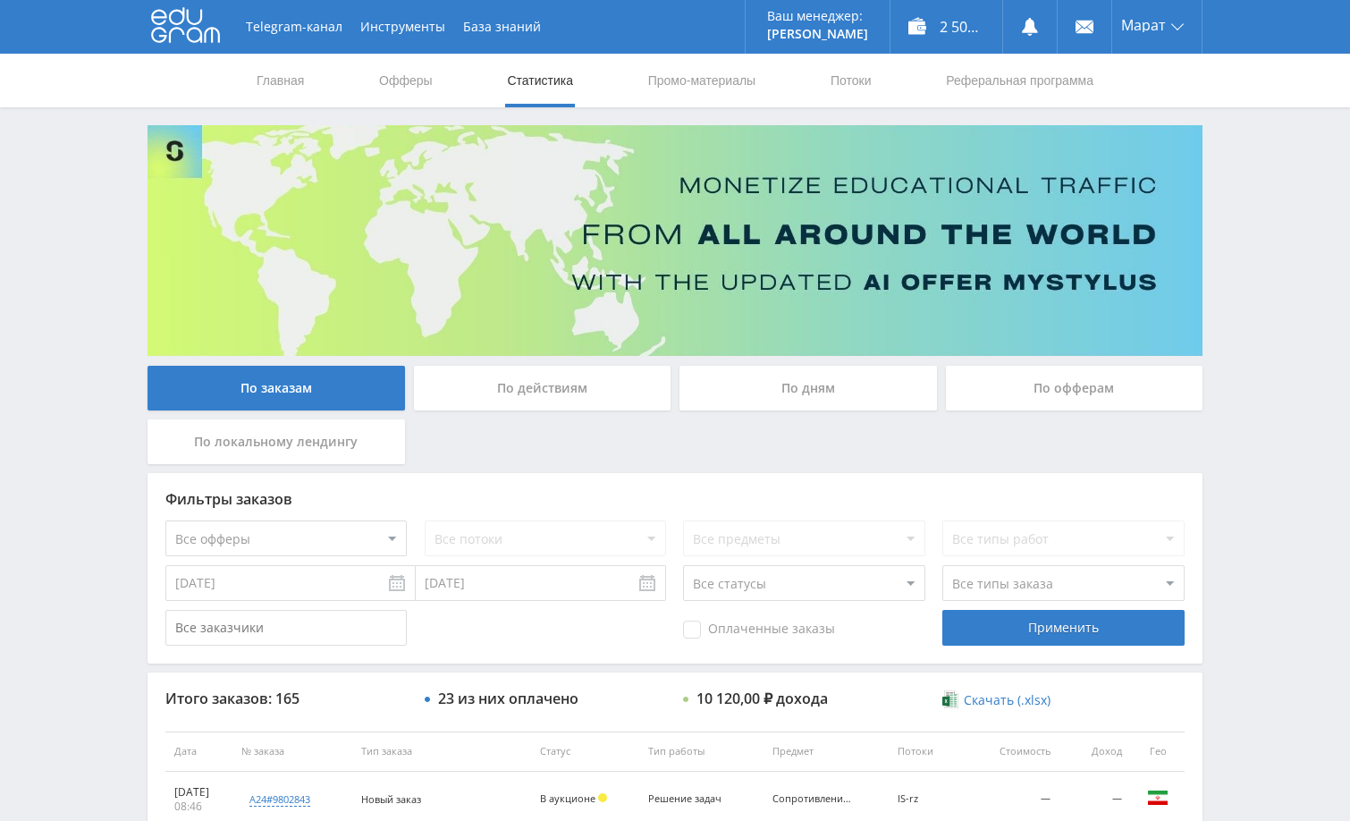
click at [1230, 187] on div "Telegram-канал Инструменты База знаний Ваш менеджер: [PERSON_NAME] Online @edug…" at bounding box center [675, 750] width 1350 height 1501
click at [1240, 238] on div "Telegram-канал Инструменты База знаний Ваш менеджер: [PERSON_NAME] Online @edug…" at bounding box center [675, 750] width 1350 height 1501
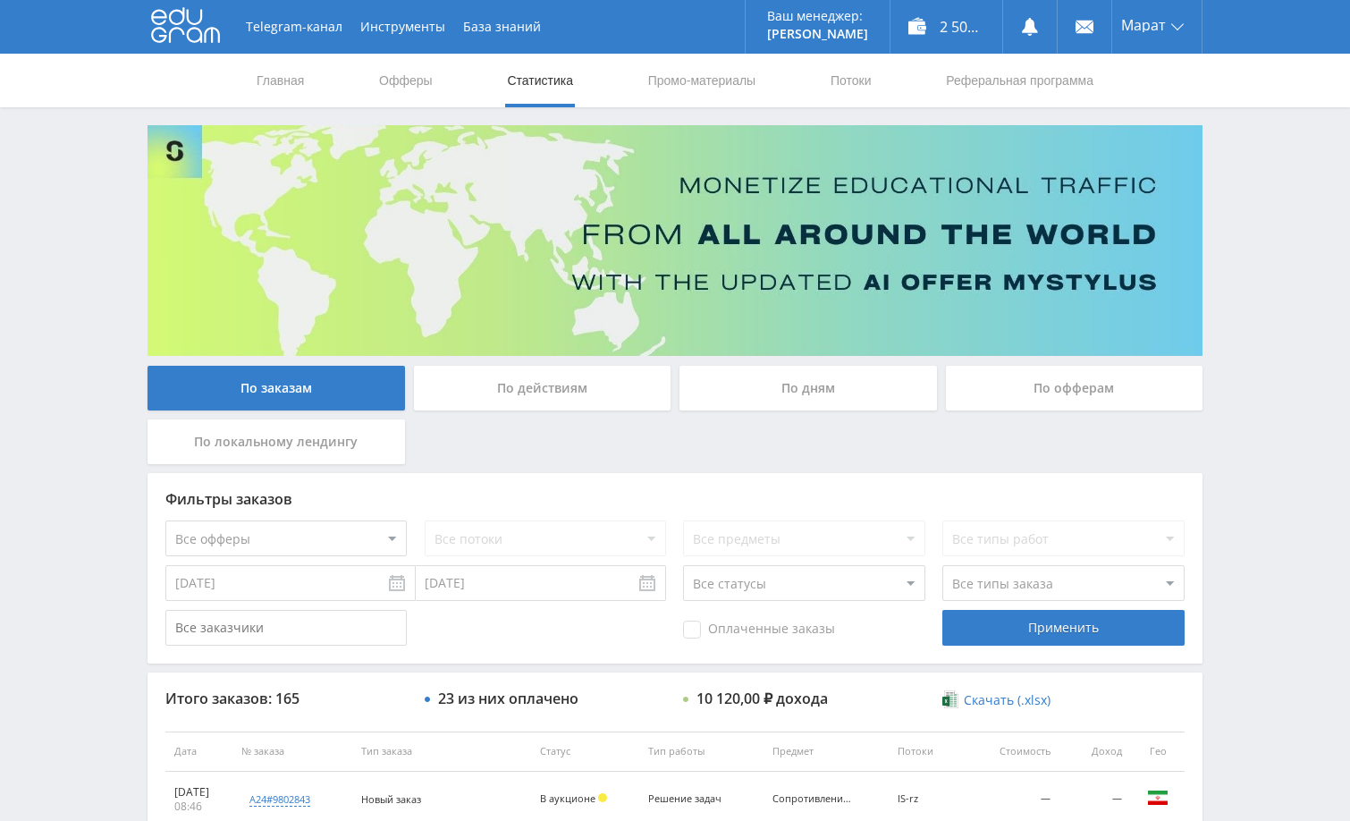
click at [1260, 341] on div "Telegram-канал Инструменты База знаний Ваш менеджер: [PERSON_NAME] Online @edug…" at bounding box center [675, 750] width 1350 height 1501
